Goal: Navigation & Orientation: Find specific page/section

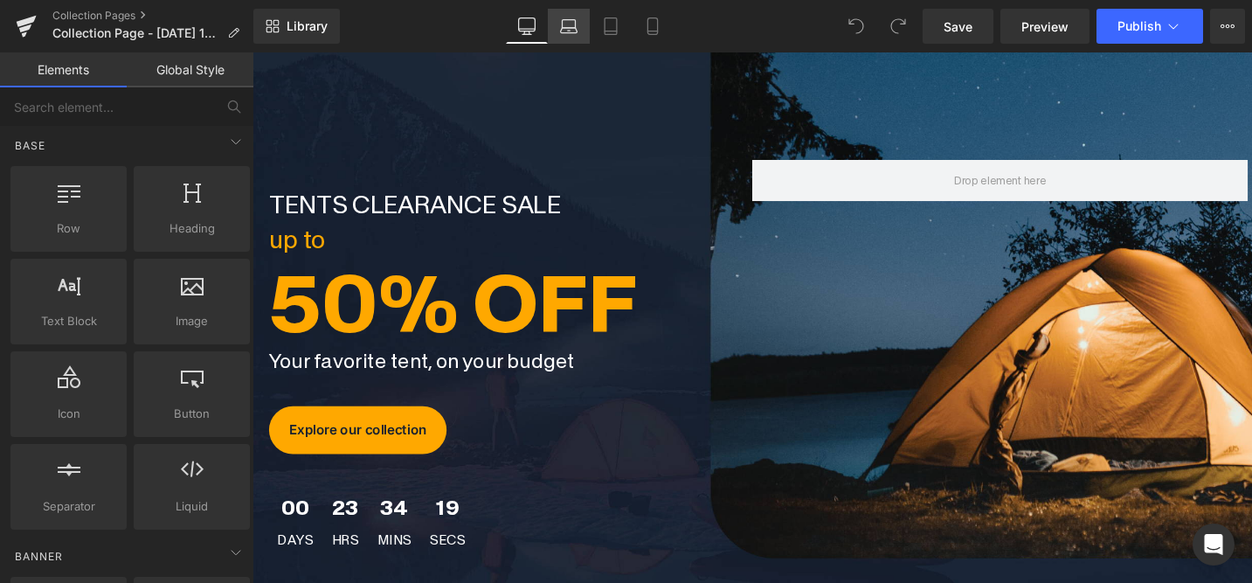
click at [569, 32] on icon at bounding box center [568, 30] width 17 height 5
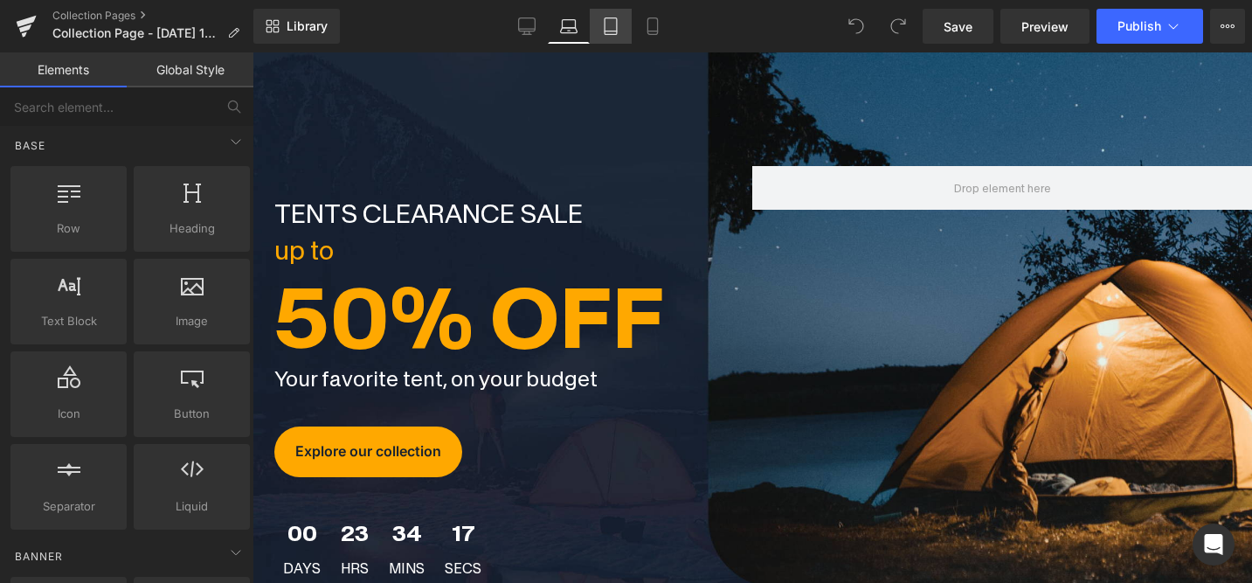
click at [617, 34] on icon at bounding box center [611, 26] width 12 height 17
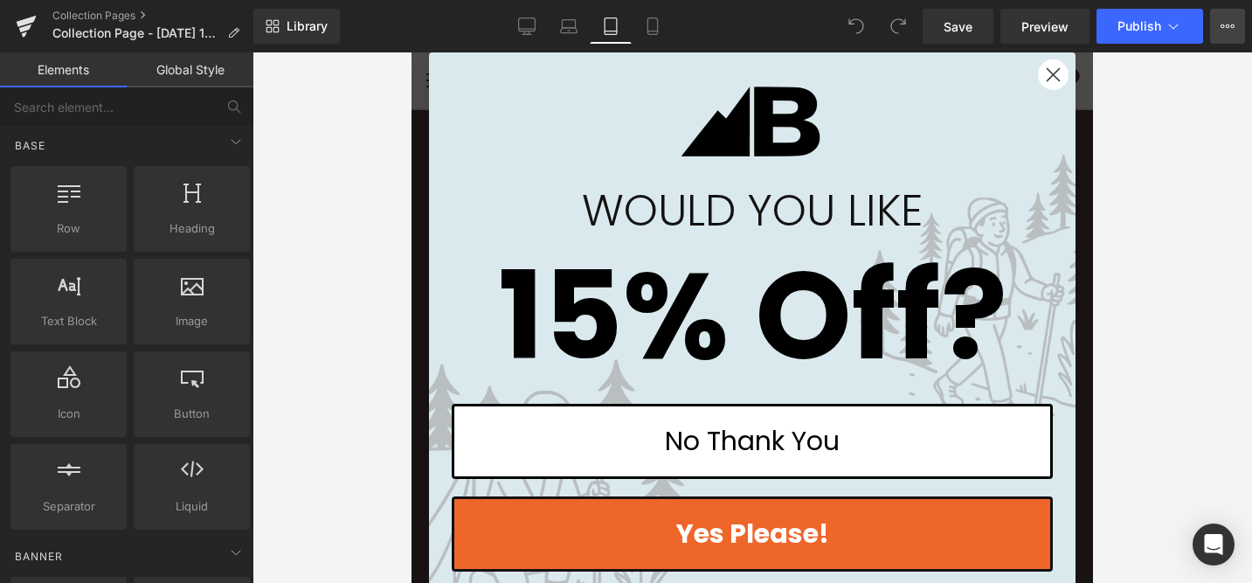
click at [1229, 26] on icon at bounding box center [1228, 25] width 4 height 3
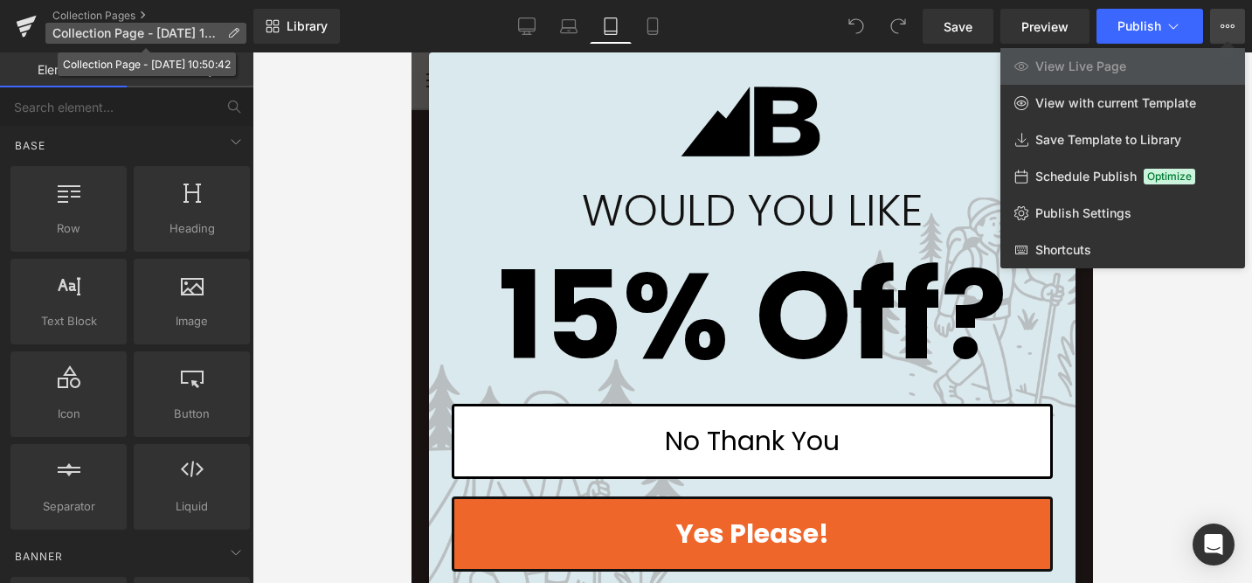
click at [71, 39] on span "Collection Page - [DATE] 10:50:42" at bounding box center [136, 33] width 168 height 14
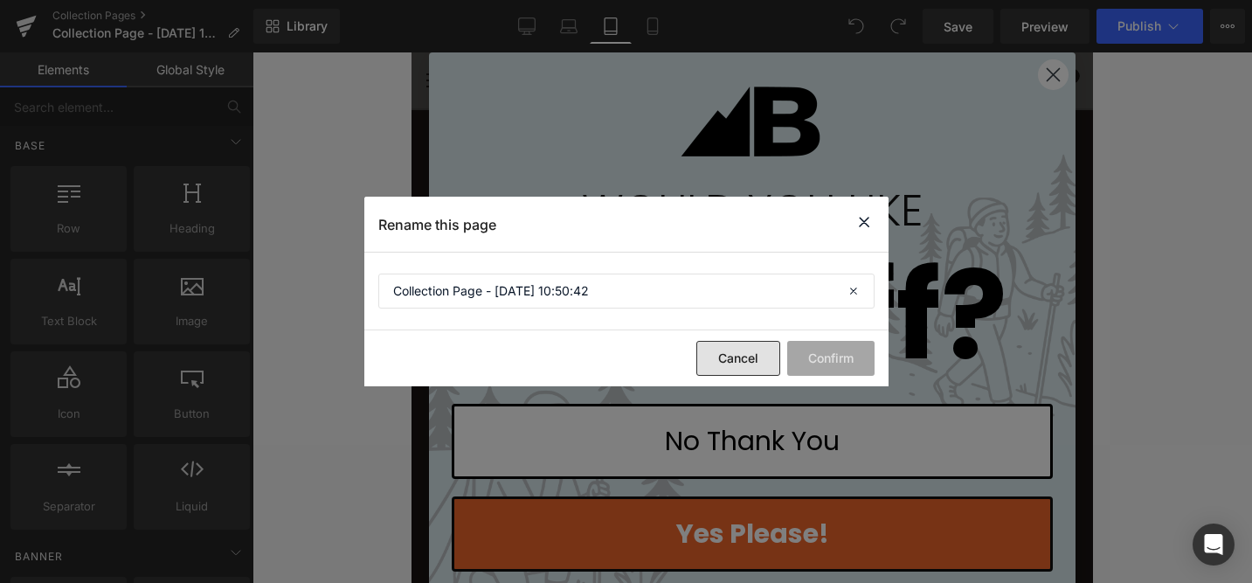
click at [737, 356] on button "Cancel" at bounding box center [738, 358] width 84 height 35
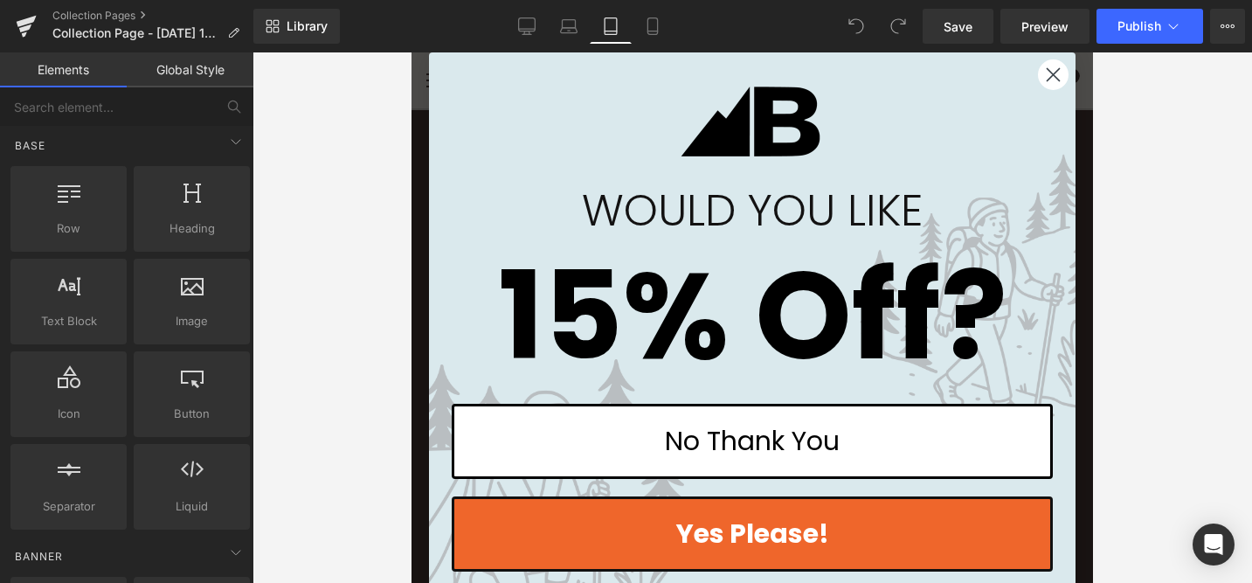
click at [1041, 73] on circle "Close dialog" at bounding box center [1053, 74] width 29 height 29
